Goal: Information Seeking & Learning: Check status

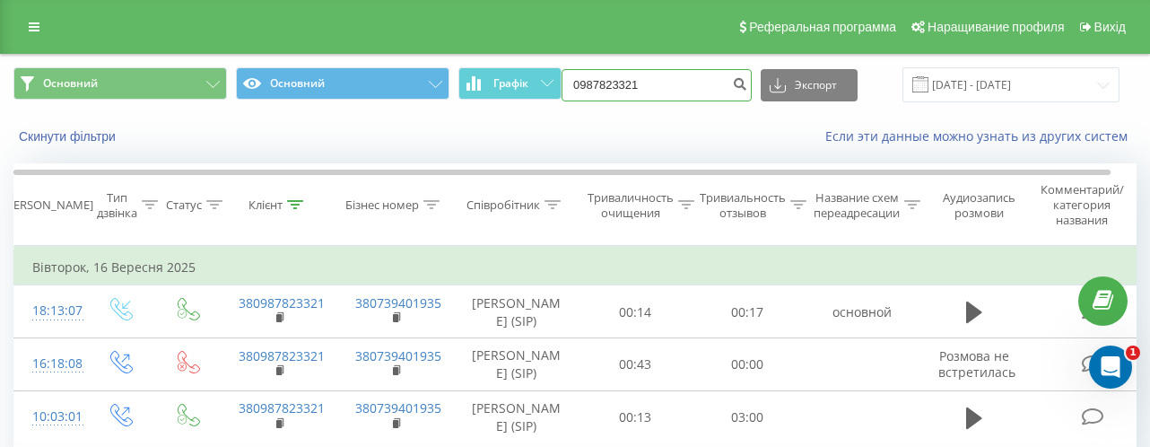
click at [681, 89] on input "0987823321" at bounding box center [657, 85] width 190 height 32
type input "0"
drag, startPoint x: 438, startPoint y: 13, endPoint x: 402, endPoint y: -131, distance: 147.9
click at [402, 0] on html "[DOMAIN_NAME] 0987823321 Проекти [DOMAIN_NAME] Дашборд Центр звернень Журнал дз…" at bounding box center [575, 223] width 1150 height 447
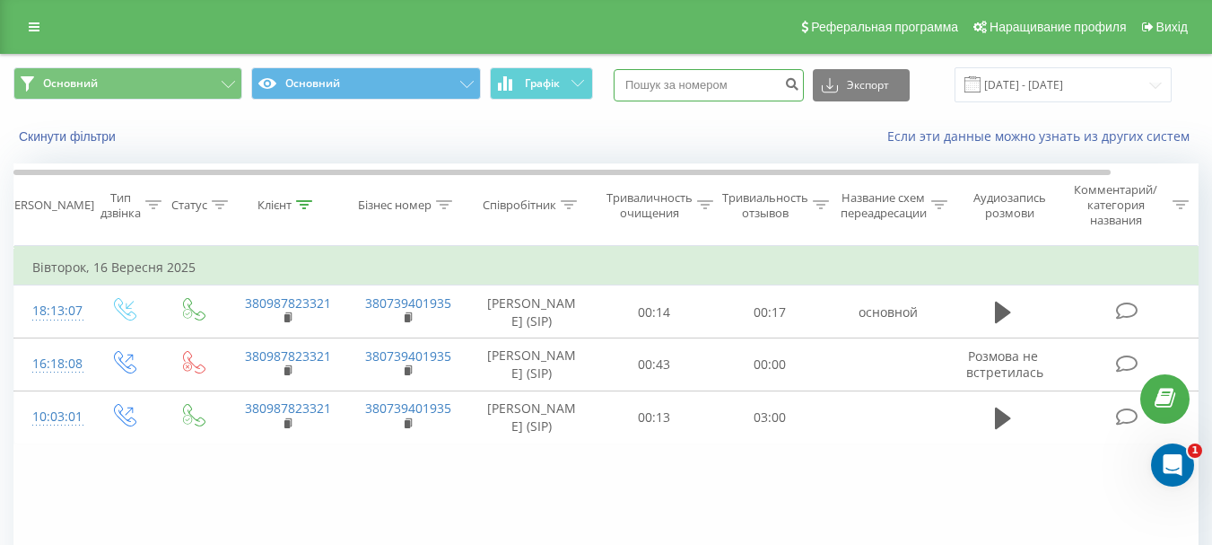
click at [713, 91] on input at bounding box center [709, 85] width 190 height 32
paste input "[PHONE_NUMBER]"
click at [674, 84] on input "[PHONE_NUMBER]" at bounding box center [709, 85] width 190 height 32
click at [690, 86] on input "096483-59-02" at bounding box center [709, 85] width 190 height 32
click at [703, 84] on input "09648359-02" at bounding box center [709, 85] width 190 height 32
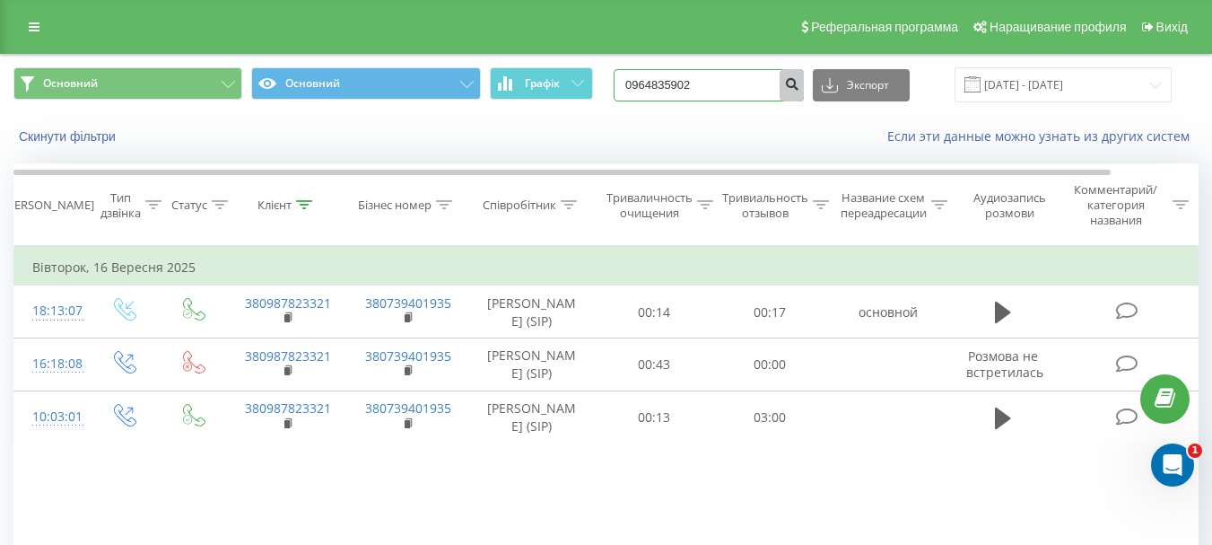
type input "0964835902"
click at [799, 84] on icon "submit" at bounding box center [791, 81] width 15 height 11
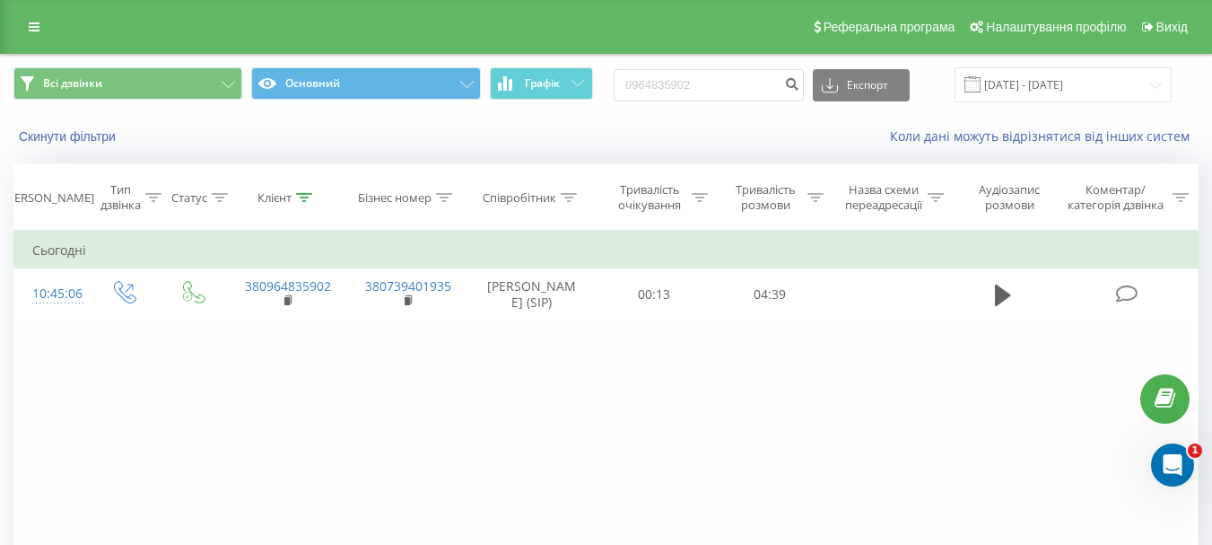
drag, startPoint x: 811, startPoint y: 292, endPoint x: 583, endPoint y: 333, distance: 231.4
click at [583, 333] on div "Фільтрувати за умовою Дорівнює Введіть значення Скасувати OK Фільтрувати за умо…" at bounding box center [605, 433] width 1185 height 404
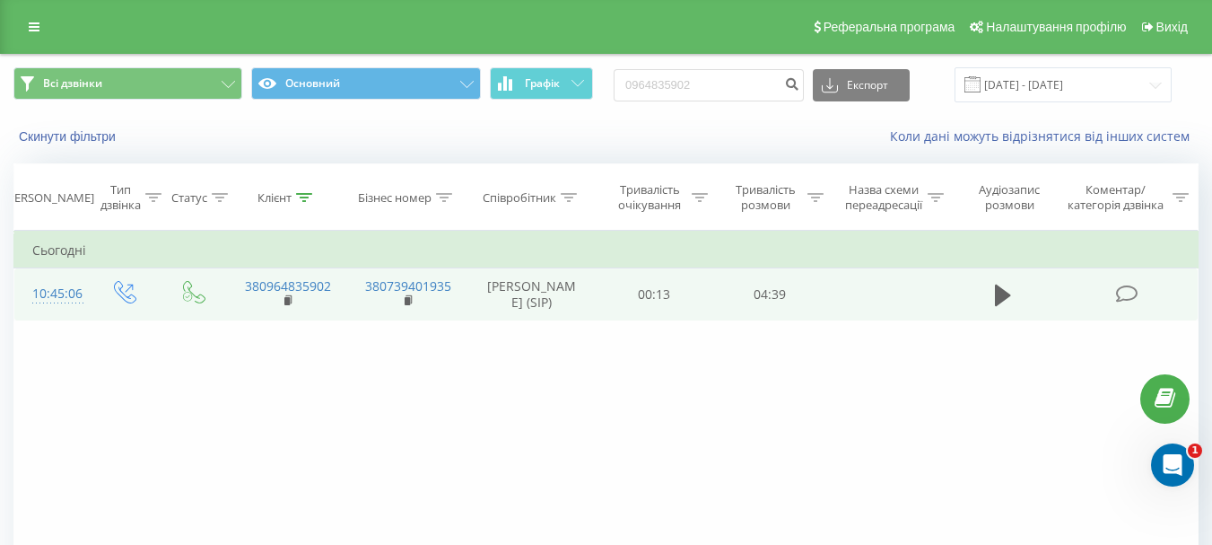
click at [987, 293] on td at bounding box center [1003, 294] width 111 height 52
click at [990, 296] on button at bounding box center [1002, 295] width 27 height 27
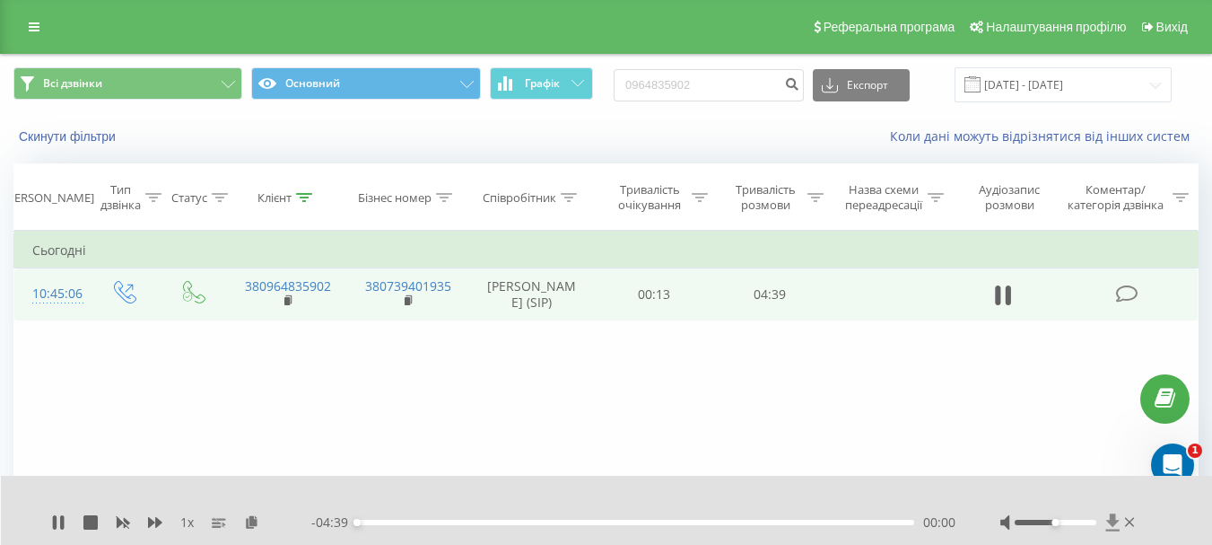
click at [1111, 522] on icon at bounding box center [1111, 521] width 13 height 17
